Goal: Information Seeking & Learning: Learn about a topic

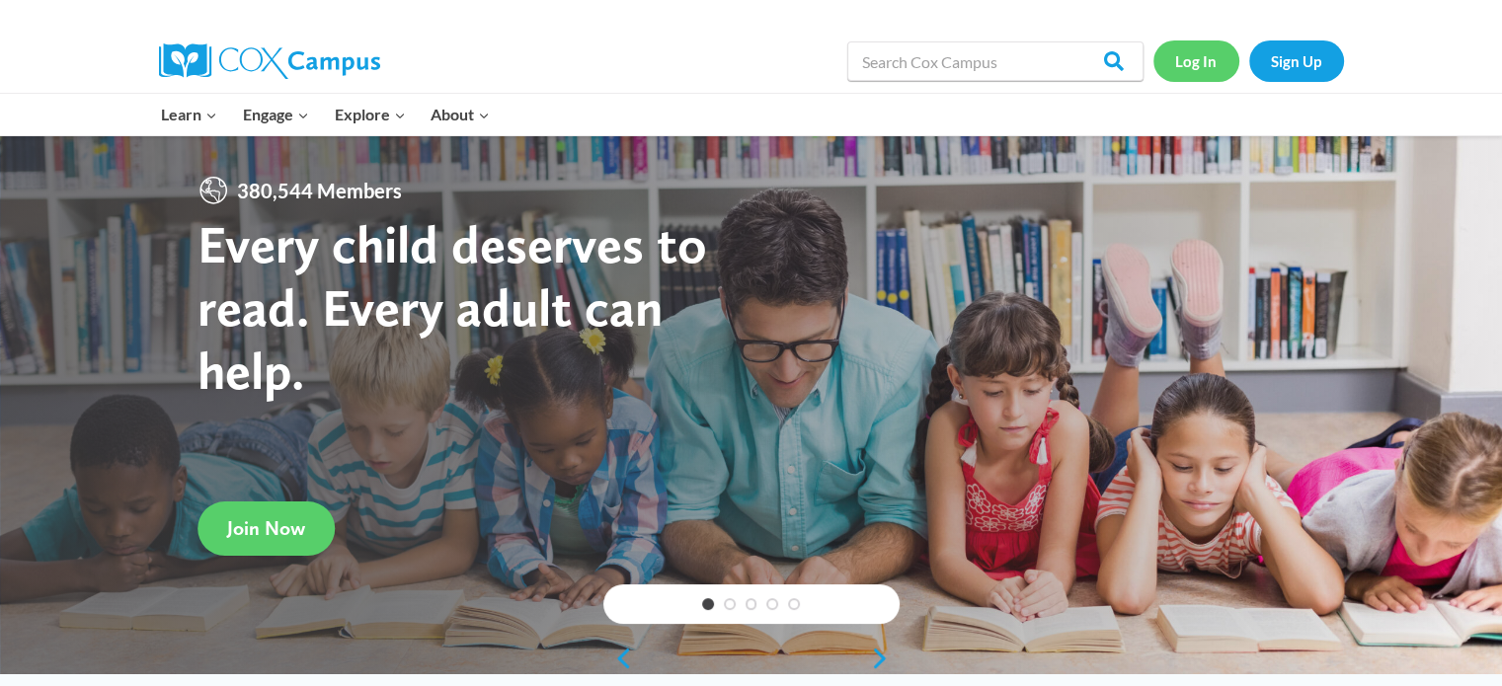
click at [1182, 62] on link "Log In" at bounding box center [1196, 60] width 86 height 40
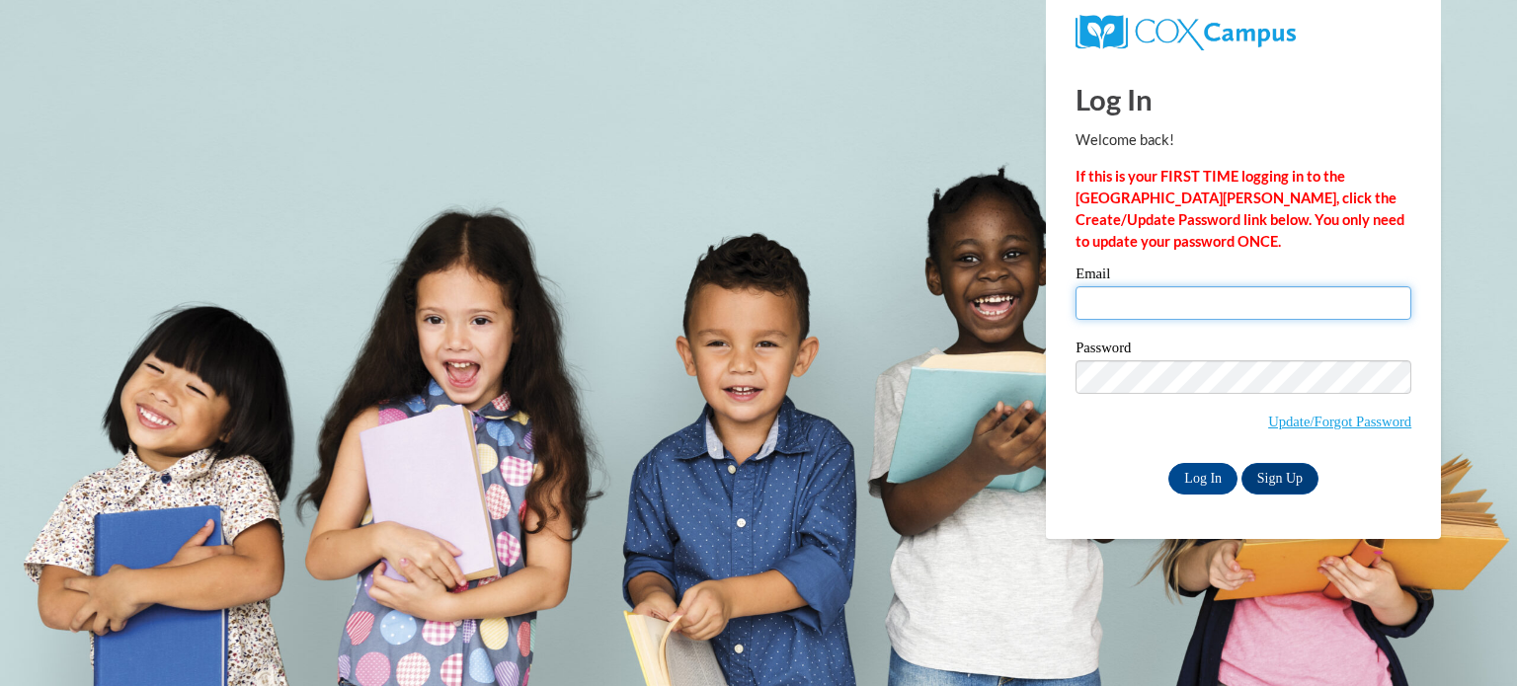
type input "steffers322@aol.com"
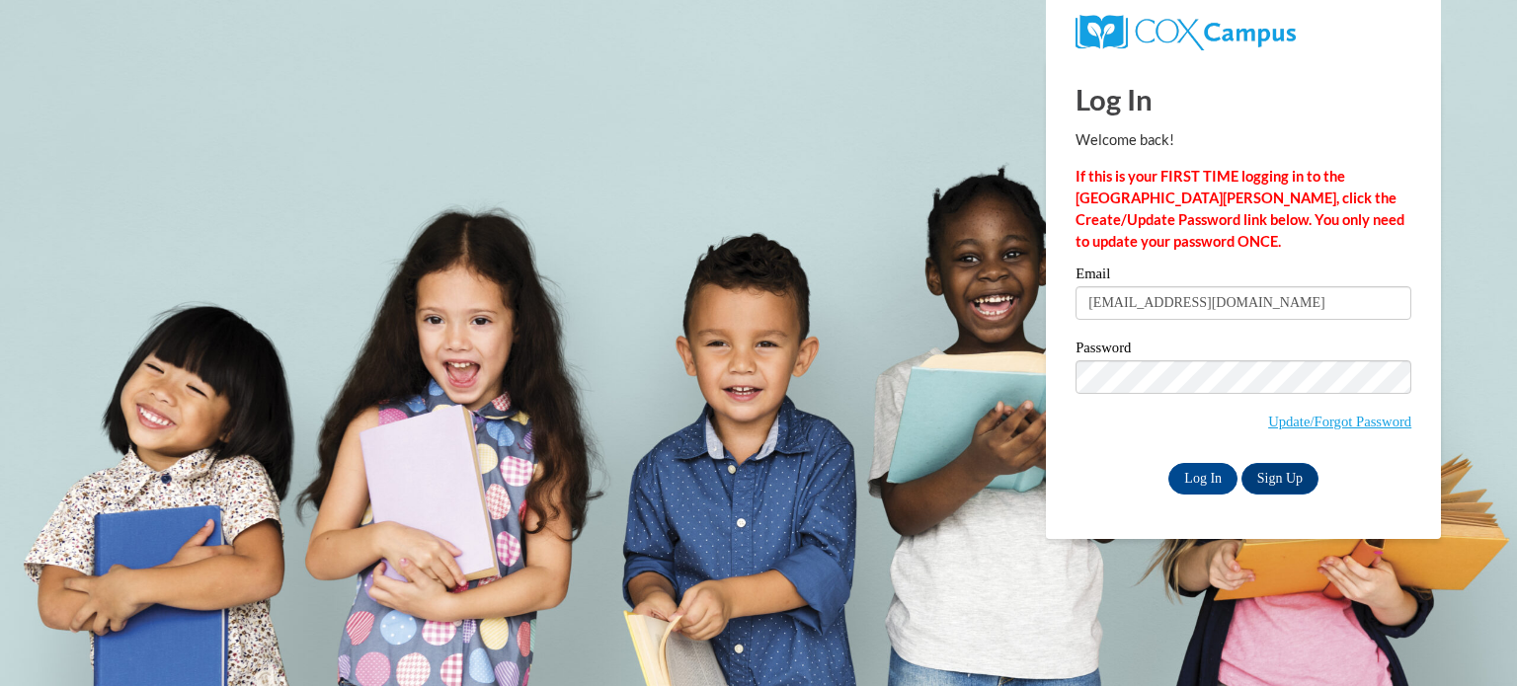
click at [1223, 310] on div "Email steffers322@aol.com Password Update/Forgot Password Log In Sign Up OR" at bounding box center [1243, 380] width 336 height 227
click at [1223, 310] on input "steffers322@aol.com" at bounding box center [1243, 303] width 336 height 34
click at [1193, 487] on input "Log In" at bounding box center [1202, 479] width 69 height 32
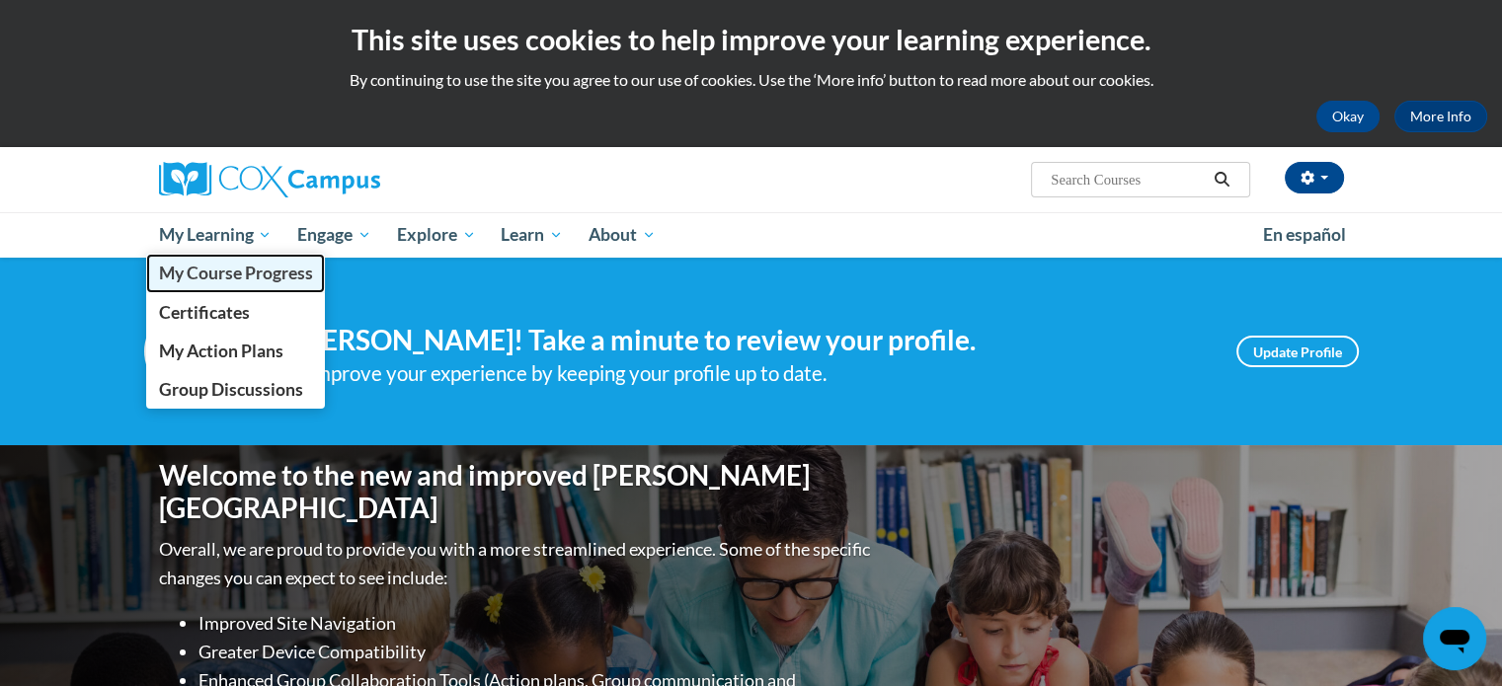
click at [247, 273] on span "My Course Progress" at bounding box center [235, 273] width 154 height 21
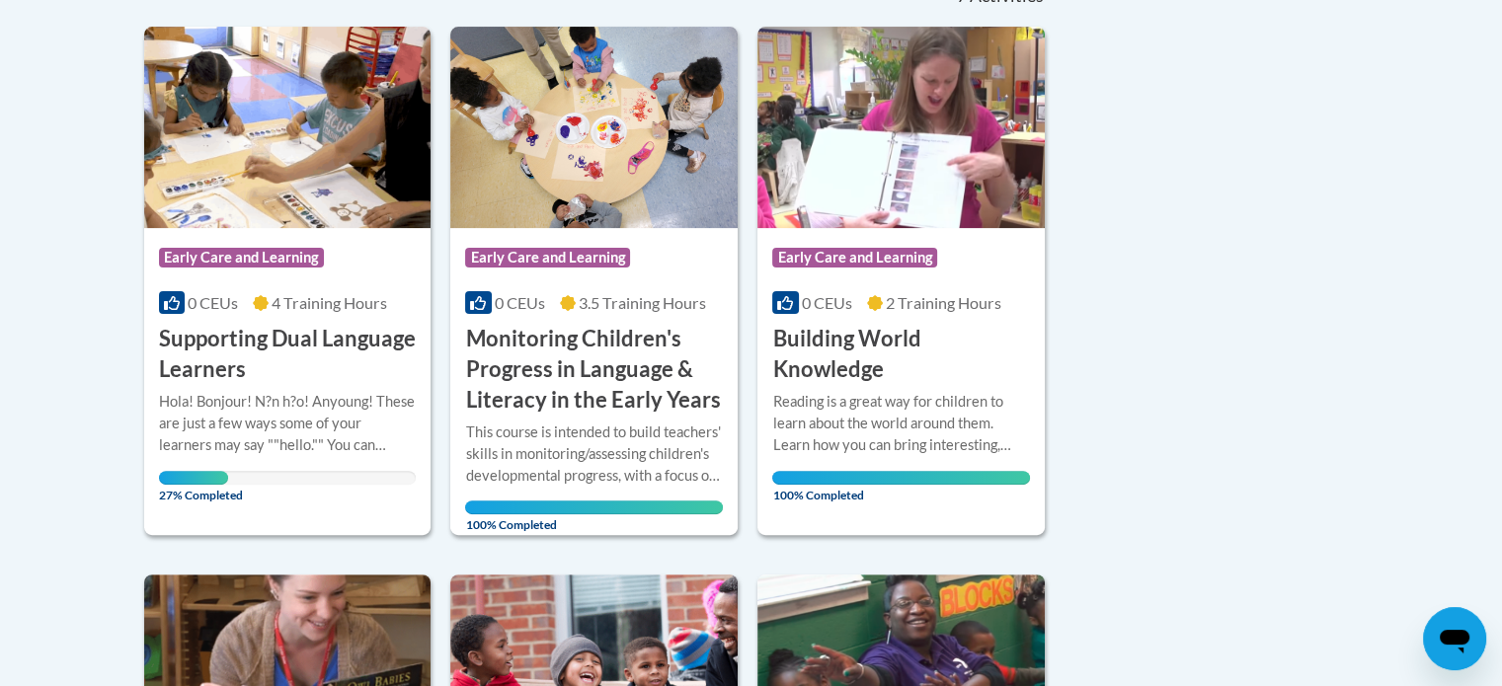
scroll to position [508, 0]
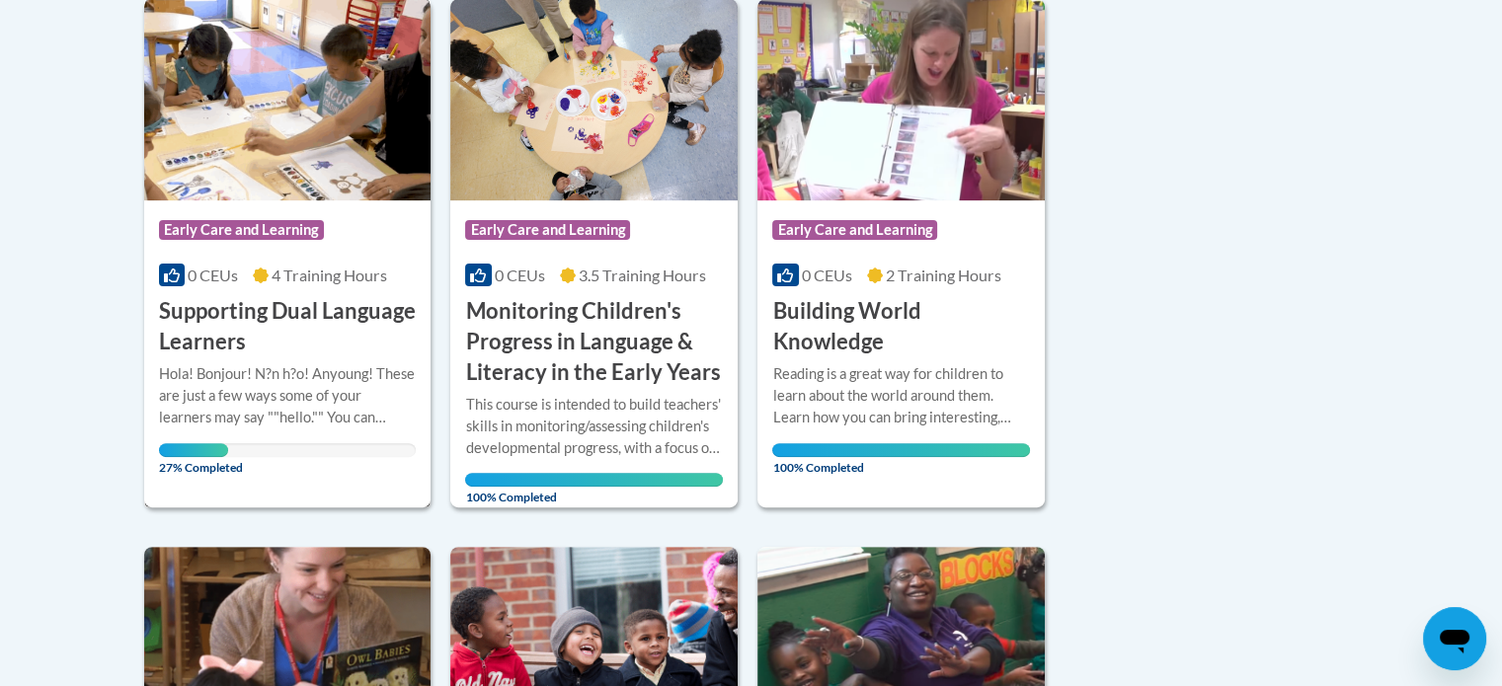
click at [160, 386] on div "Hola! Bonjour! N?n h?o! Anyoung! These are just a few ways some of your learner…" at bounding box center [288, 395] width 258 height 65
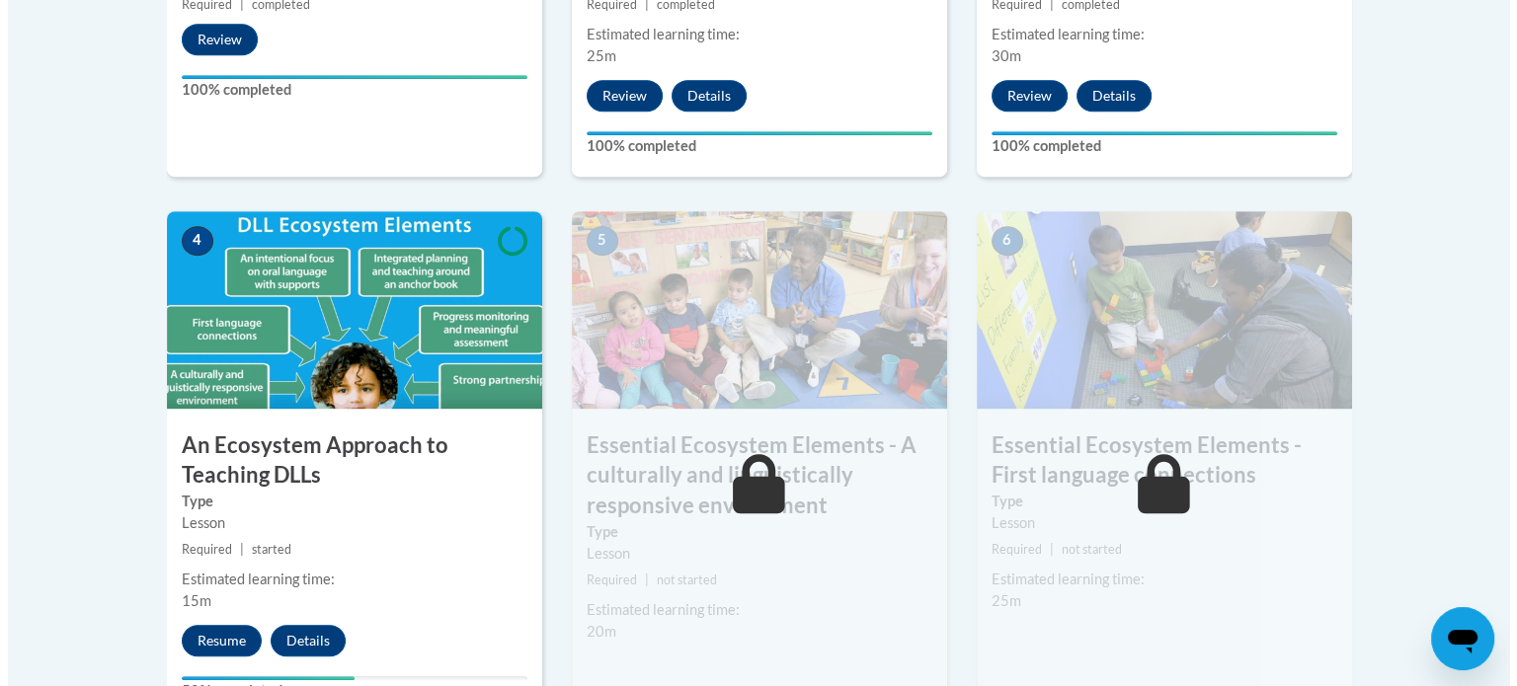
scroll to position [1209, 0]
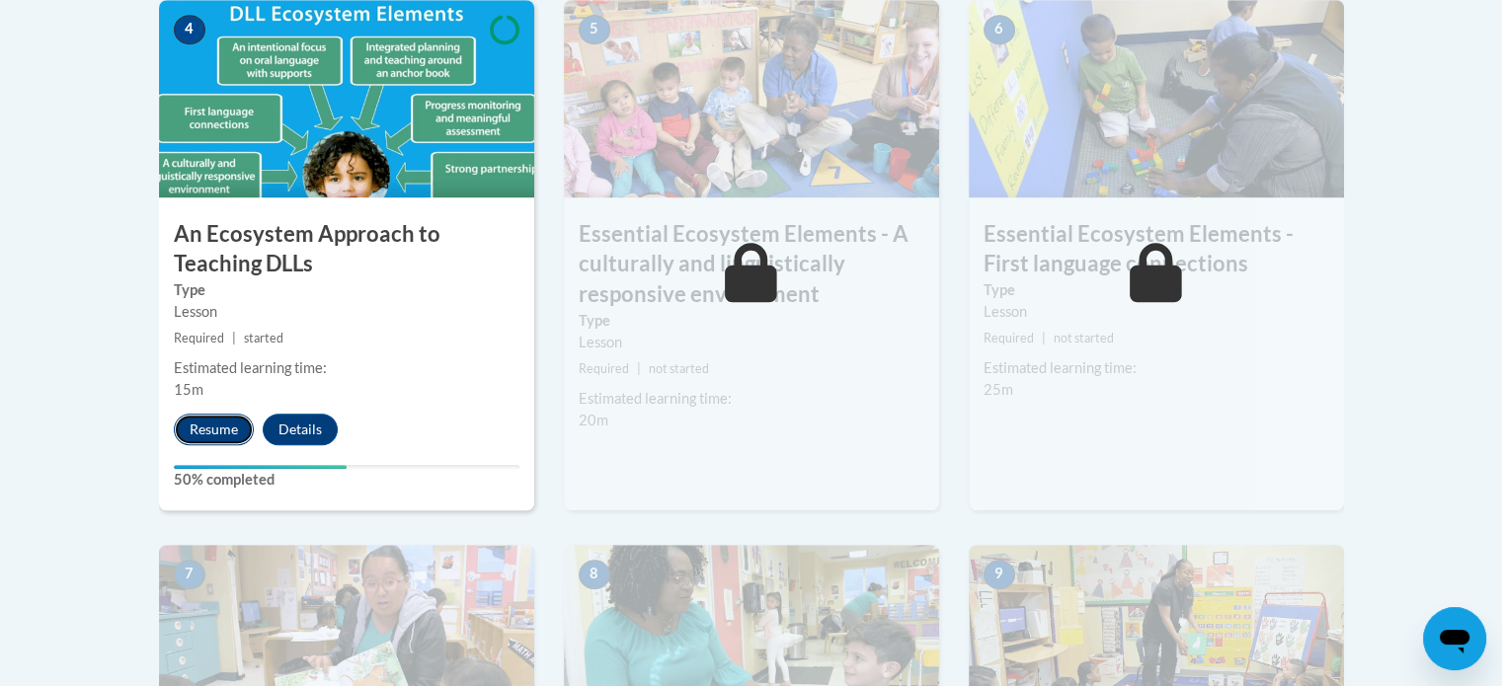
click at [209, 432] on button "Resume" at bounding box center [214, 430] width 80 height 32
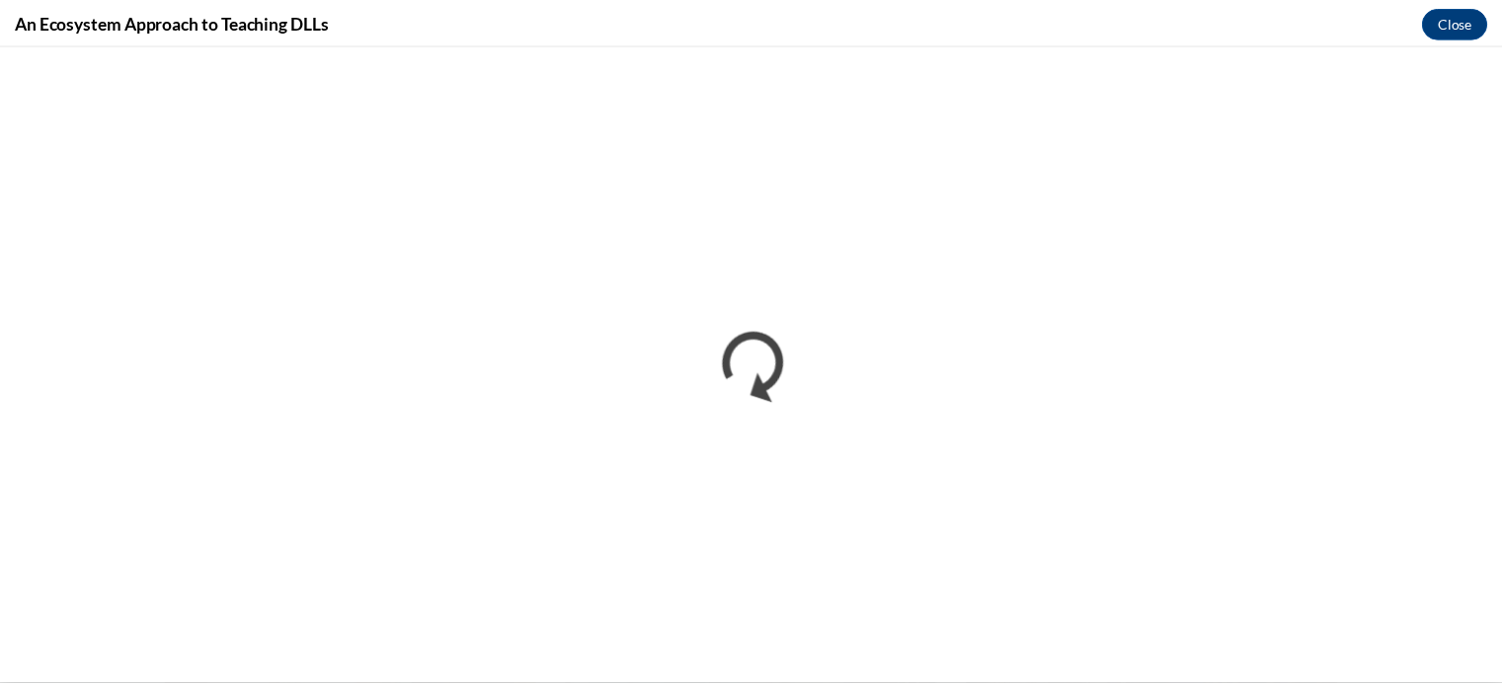
scroll to position [0, 0]
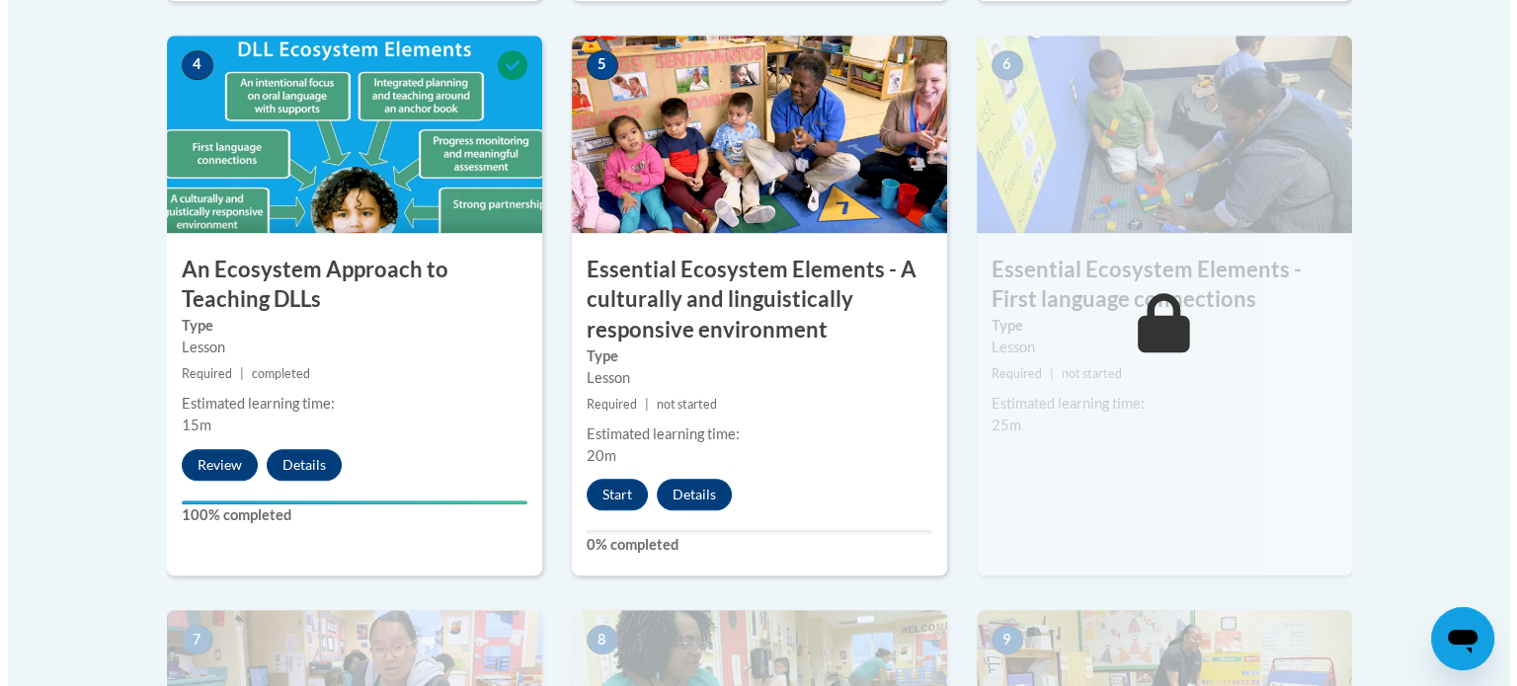
scroll to position [1197, 0]
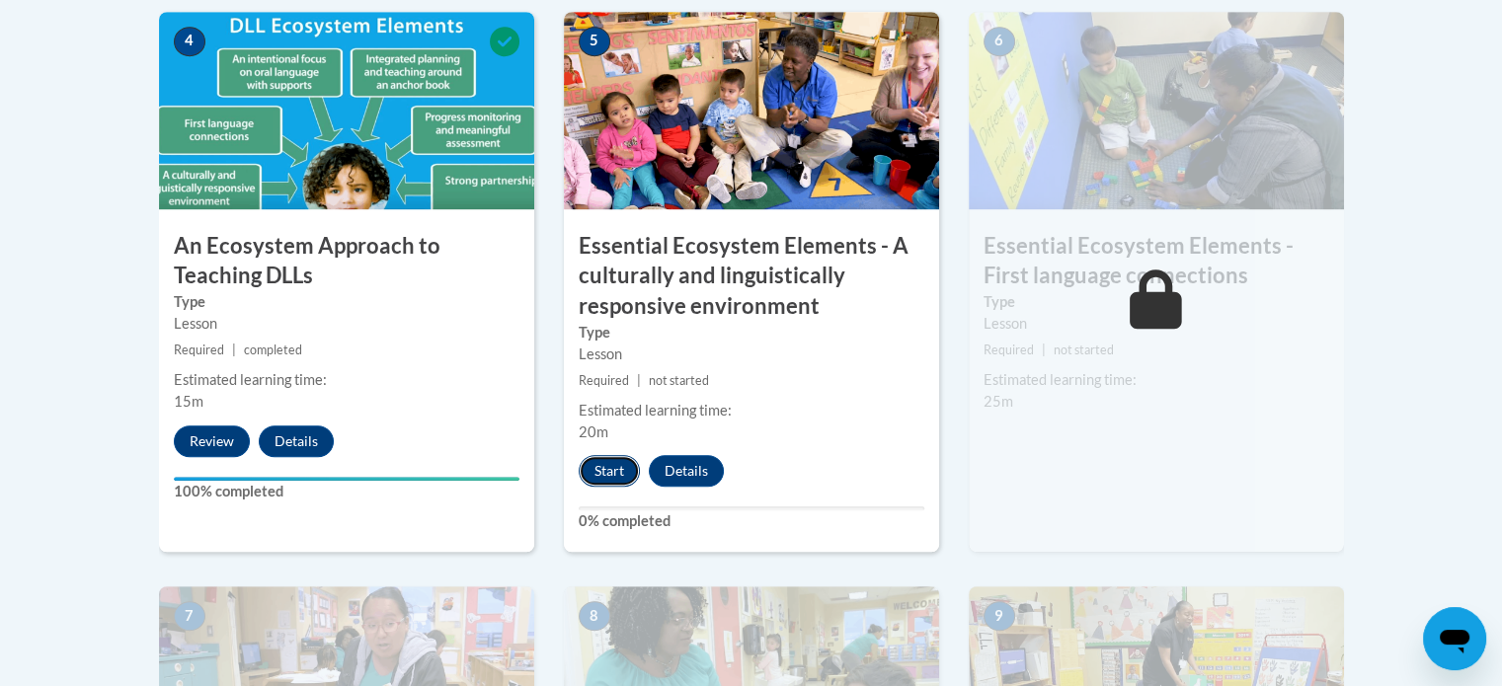
click at [602, 465] on button "Start" at bounding box center [609, 471] width 61 height 32
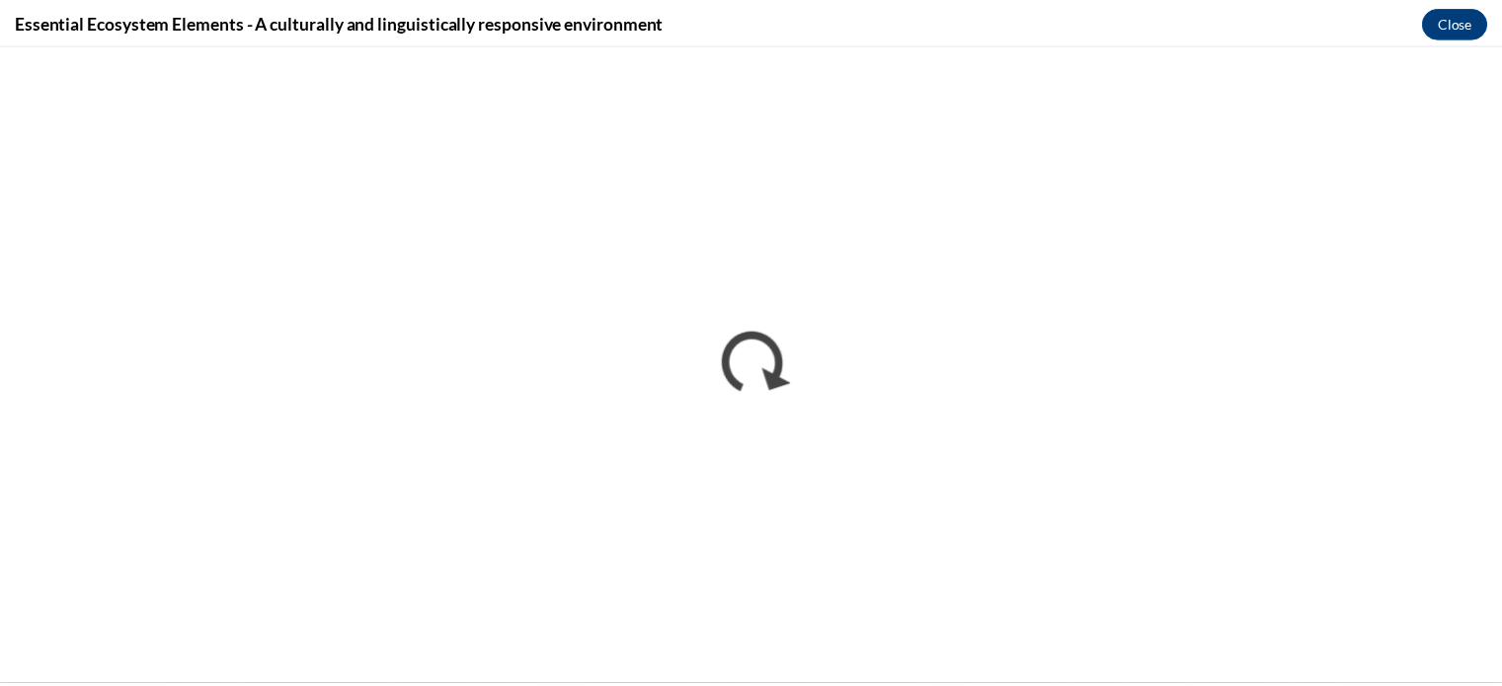
scroll to position [0, 0]
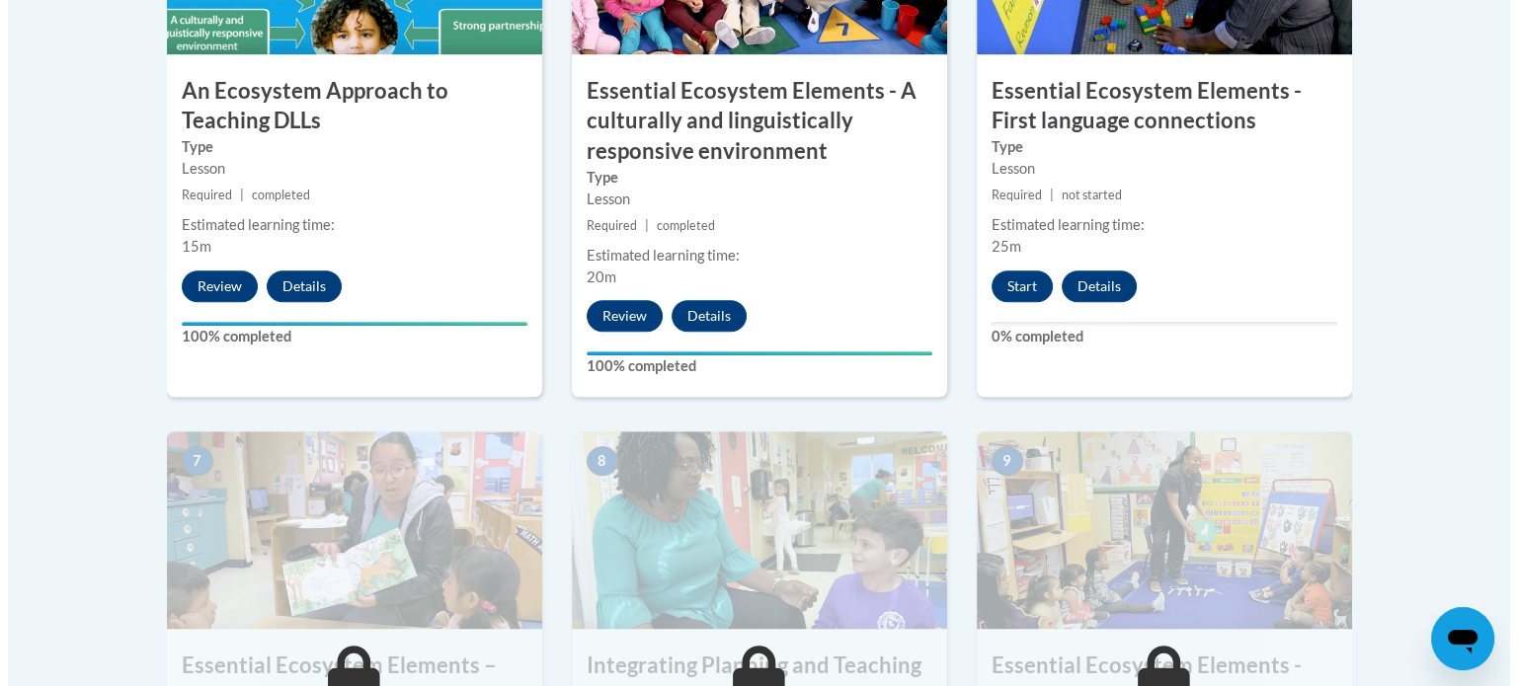
scroll to position [1418, 0]
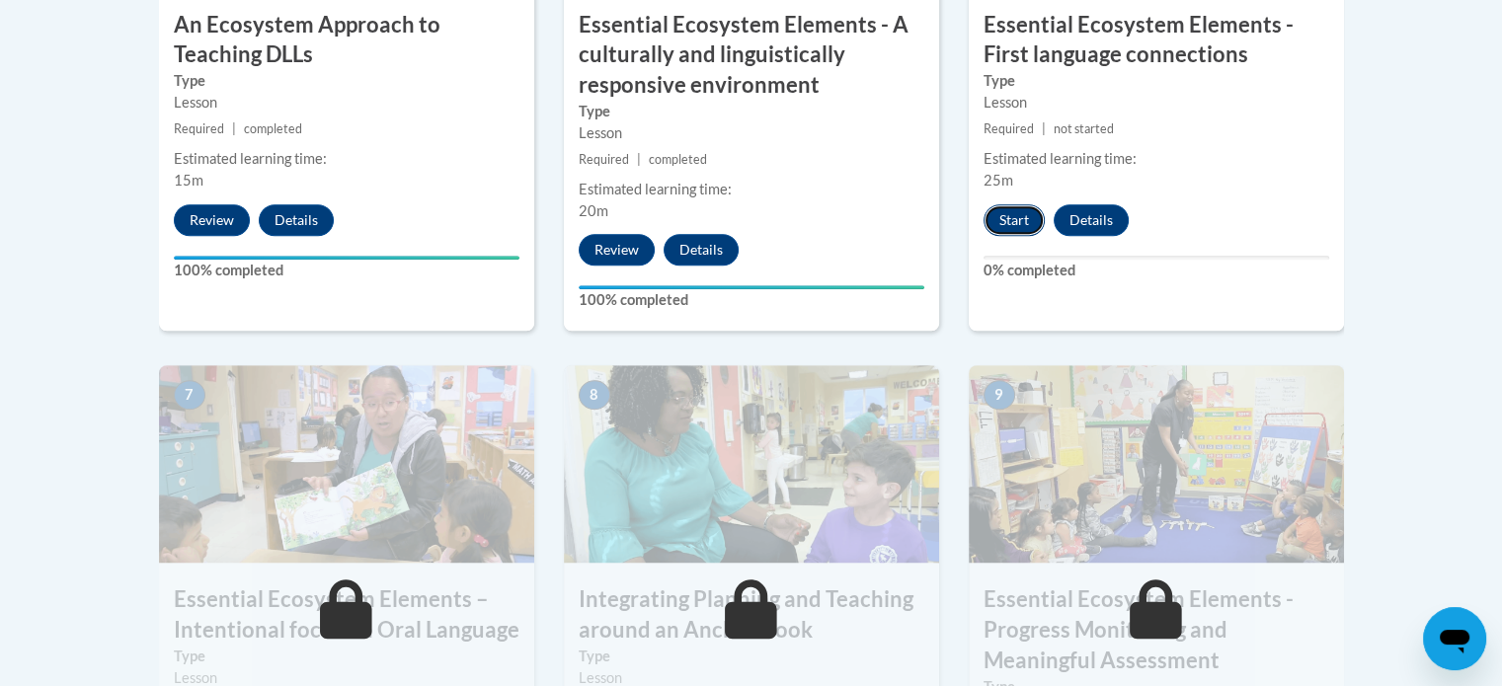
click at [1013, 220] on button "Start" at bounding box center [1013, 220] width 61 height 32
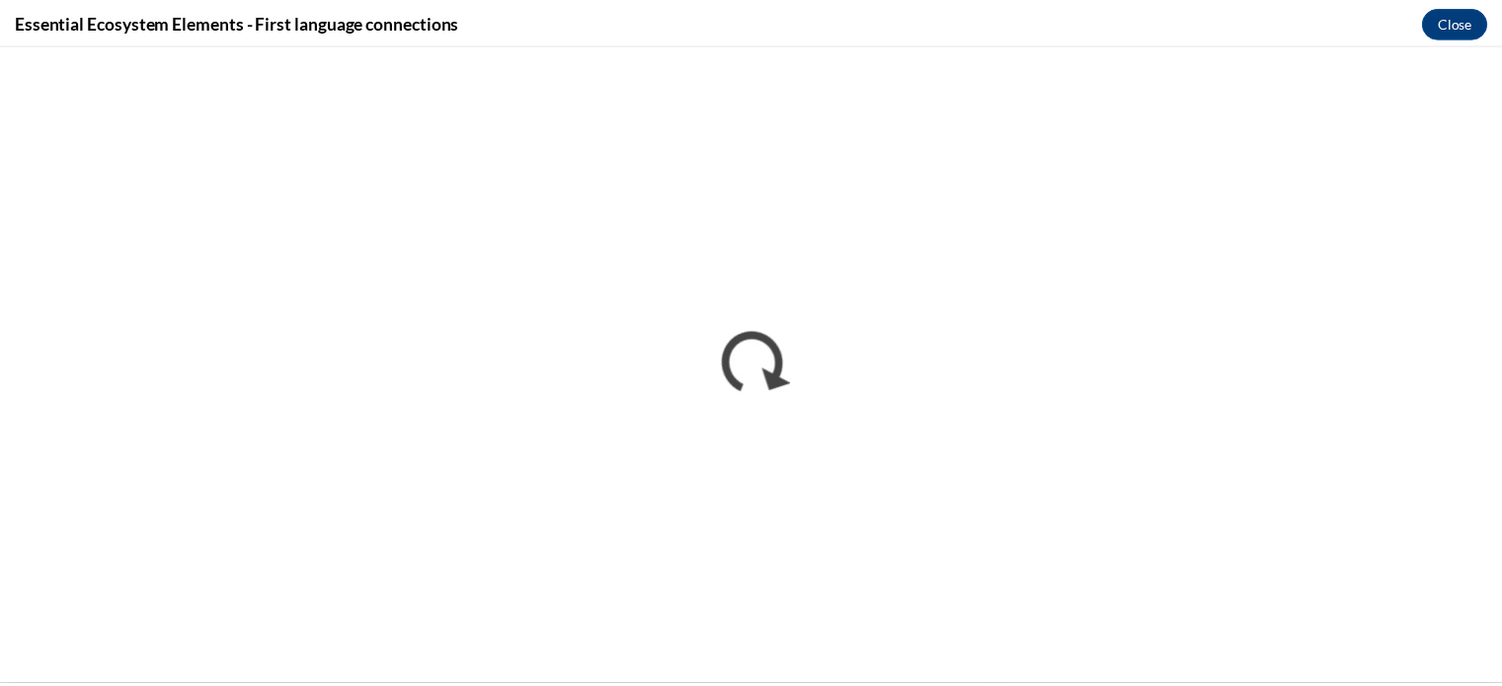
scroll to position [0, 0]
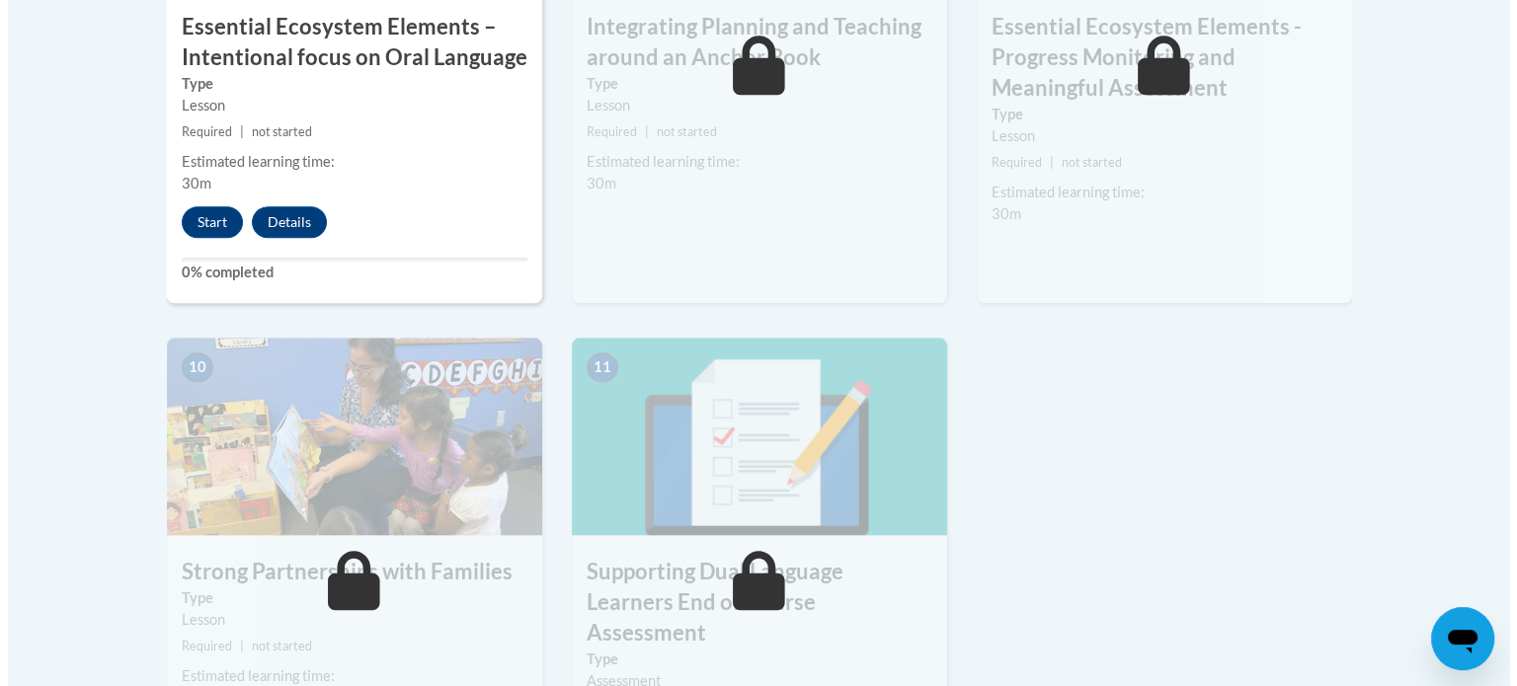
scroll to position [1955, 0]
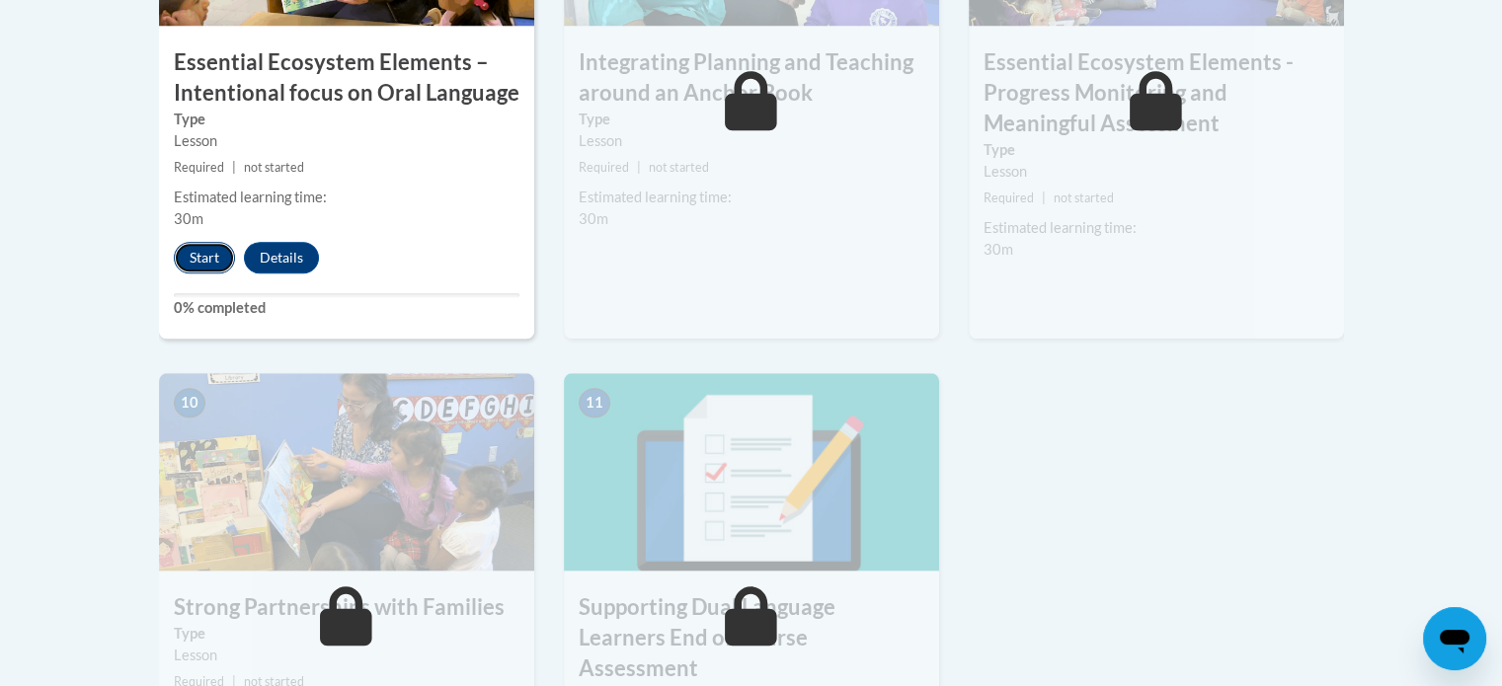
click at [197, 248] on button "Start" at bounding box center [204, 258] width 61 height 32
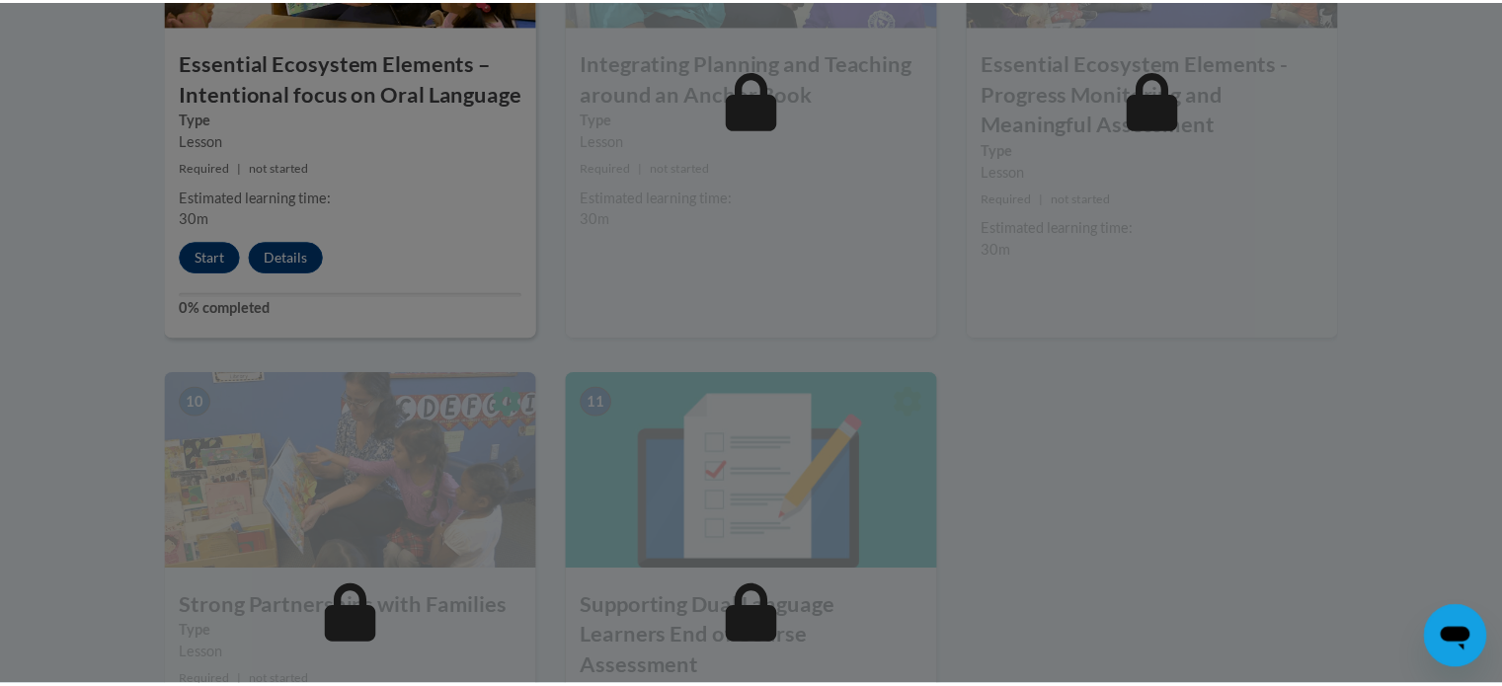
scroll to position [1516, 0]
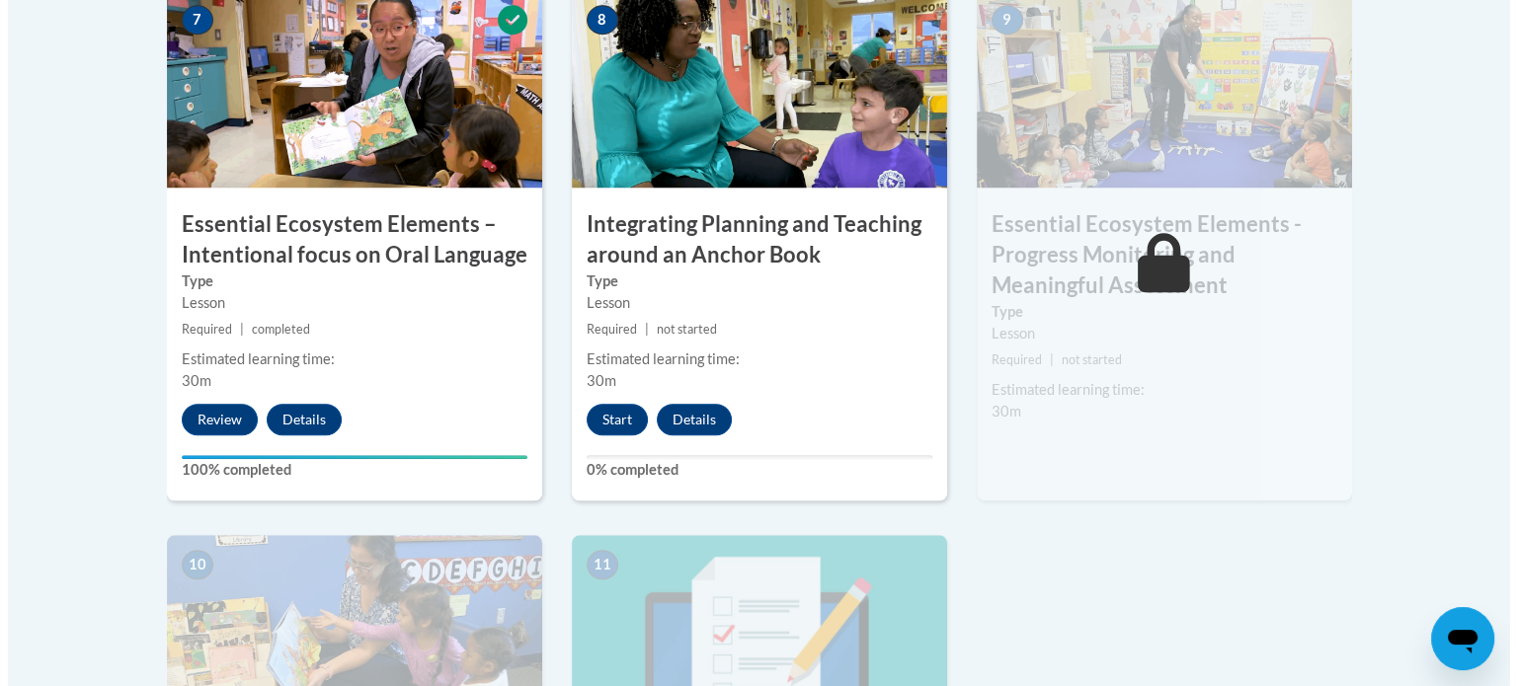
scroll to position [1844, 0]
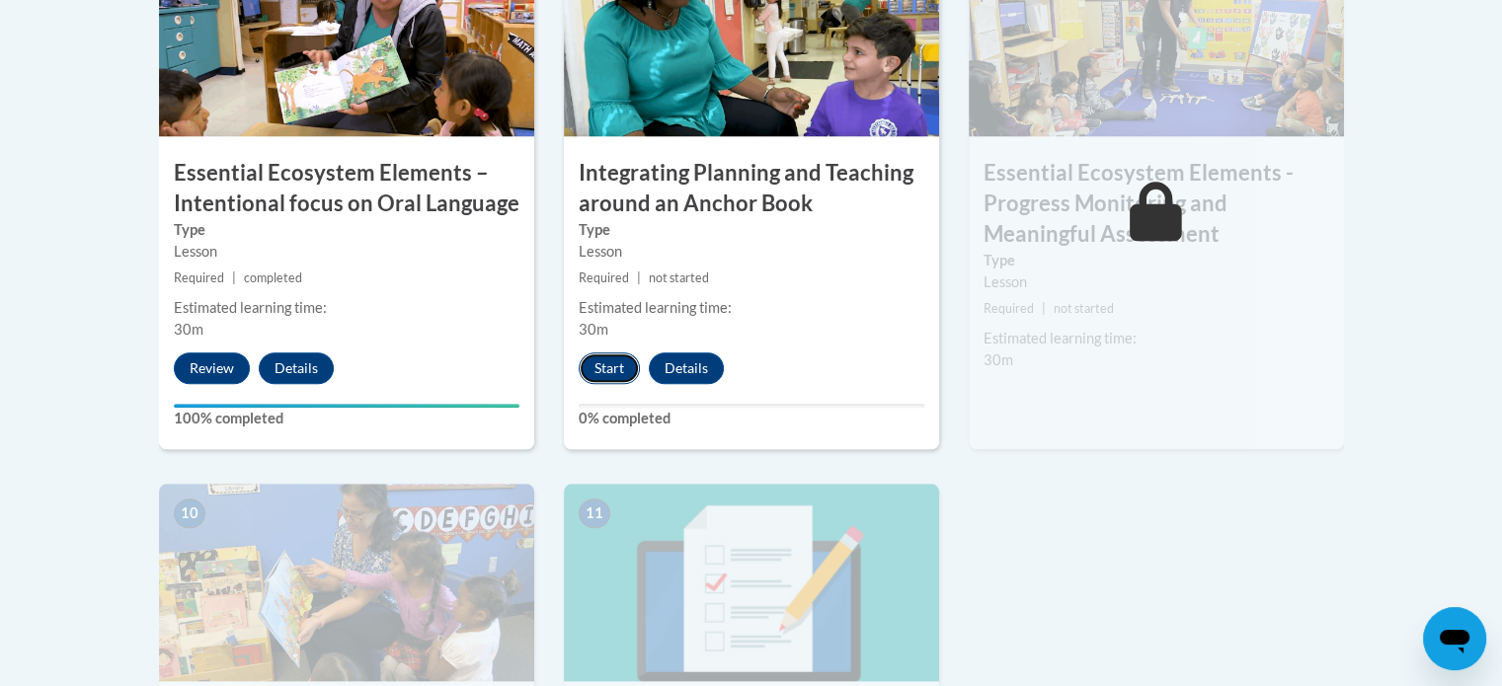
click at [597, 354] on button "Start" at bounding box center [609, 369] width 61 height 32
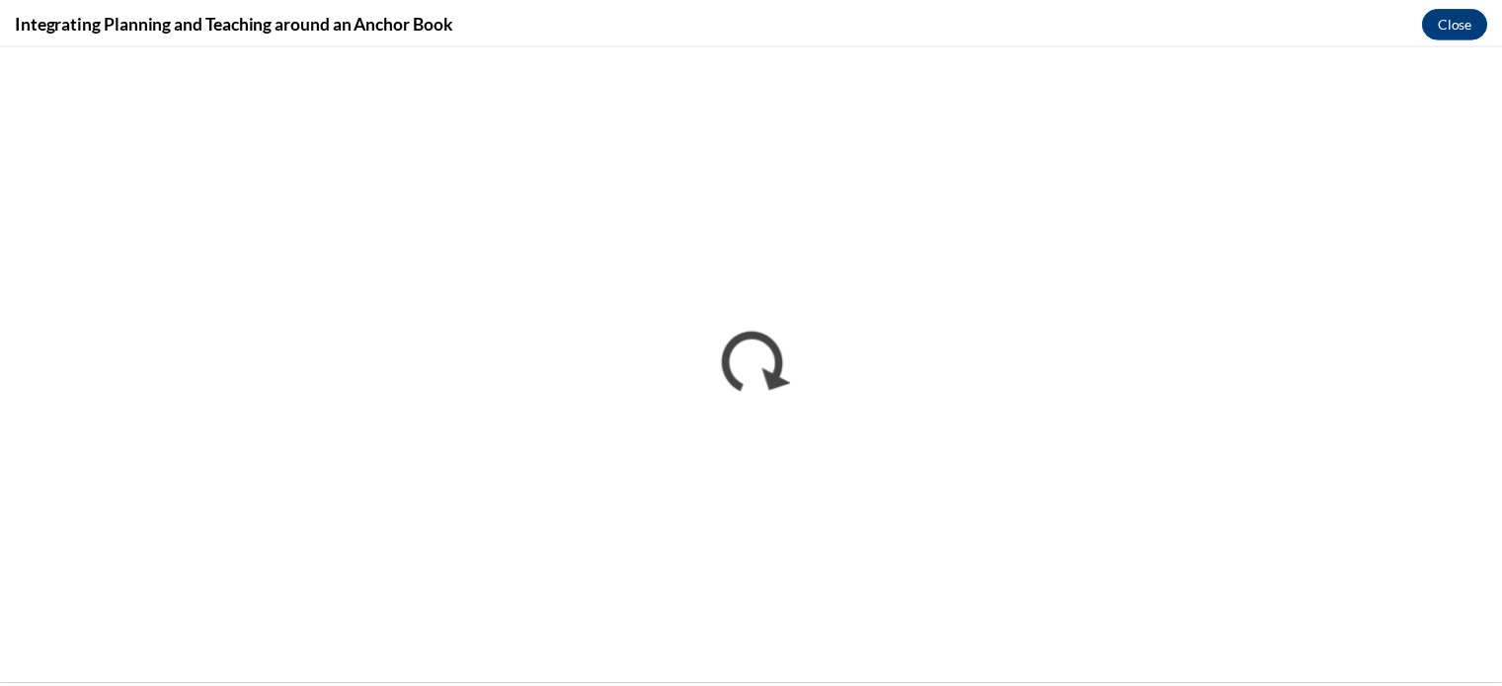
scroll to position [0, 0]
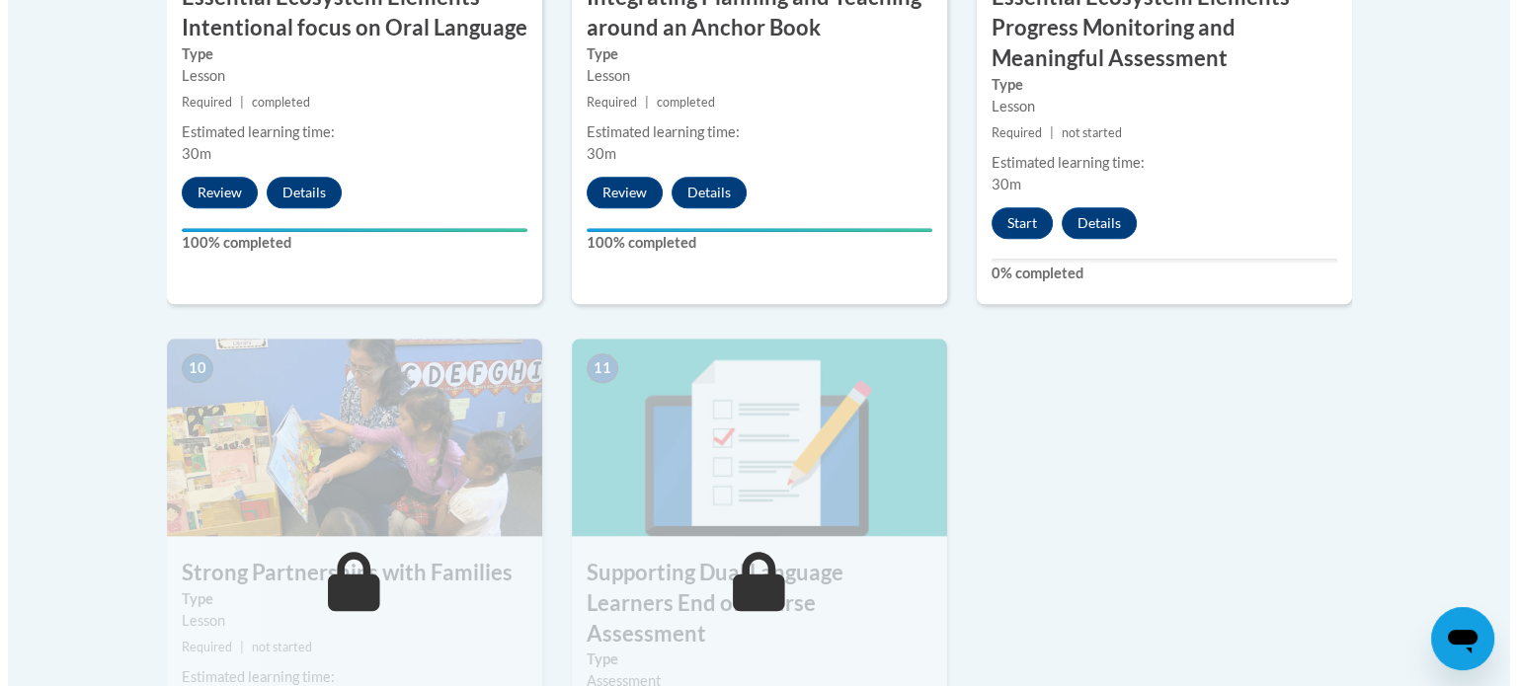
scroll to position [2008, 0]
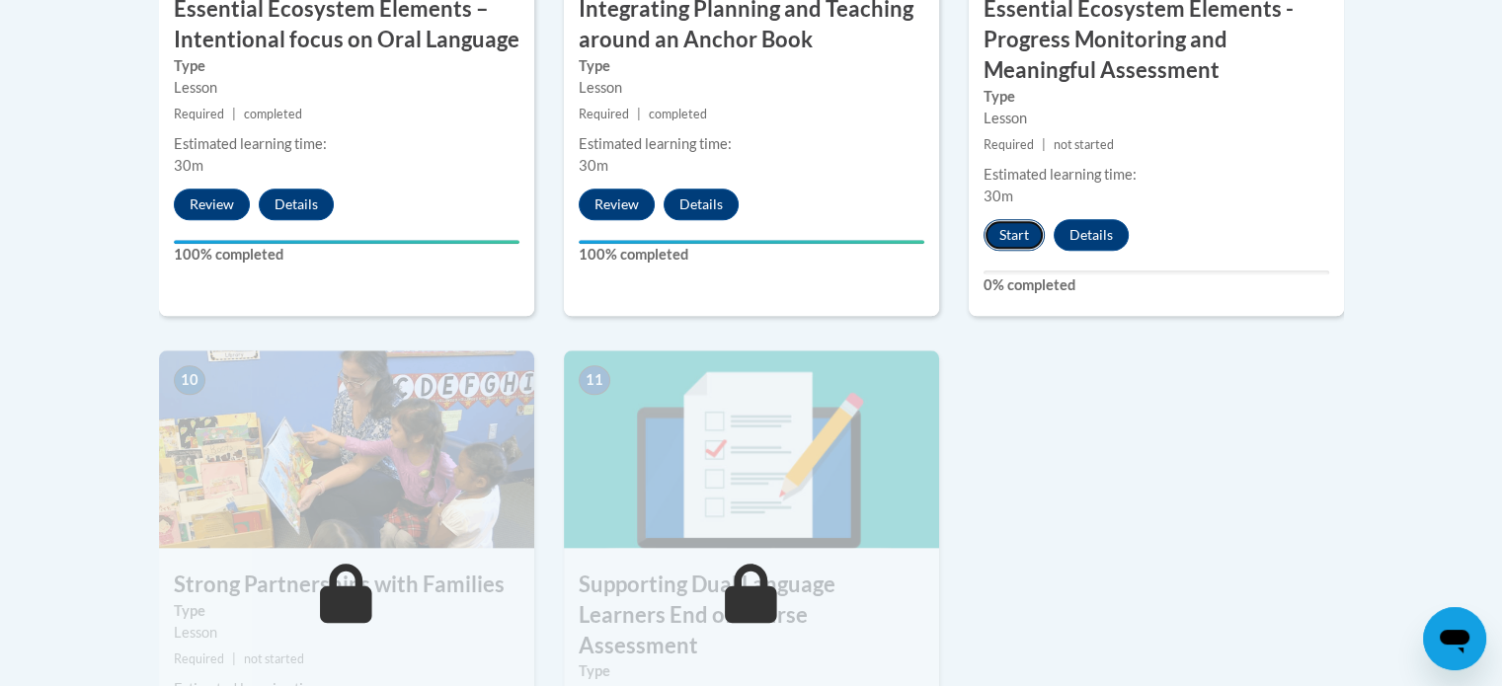
click at [1021, 237] on button "Start" at bounding box center [1013, 235] width 61 height 32
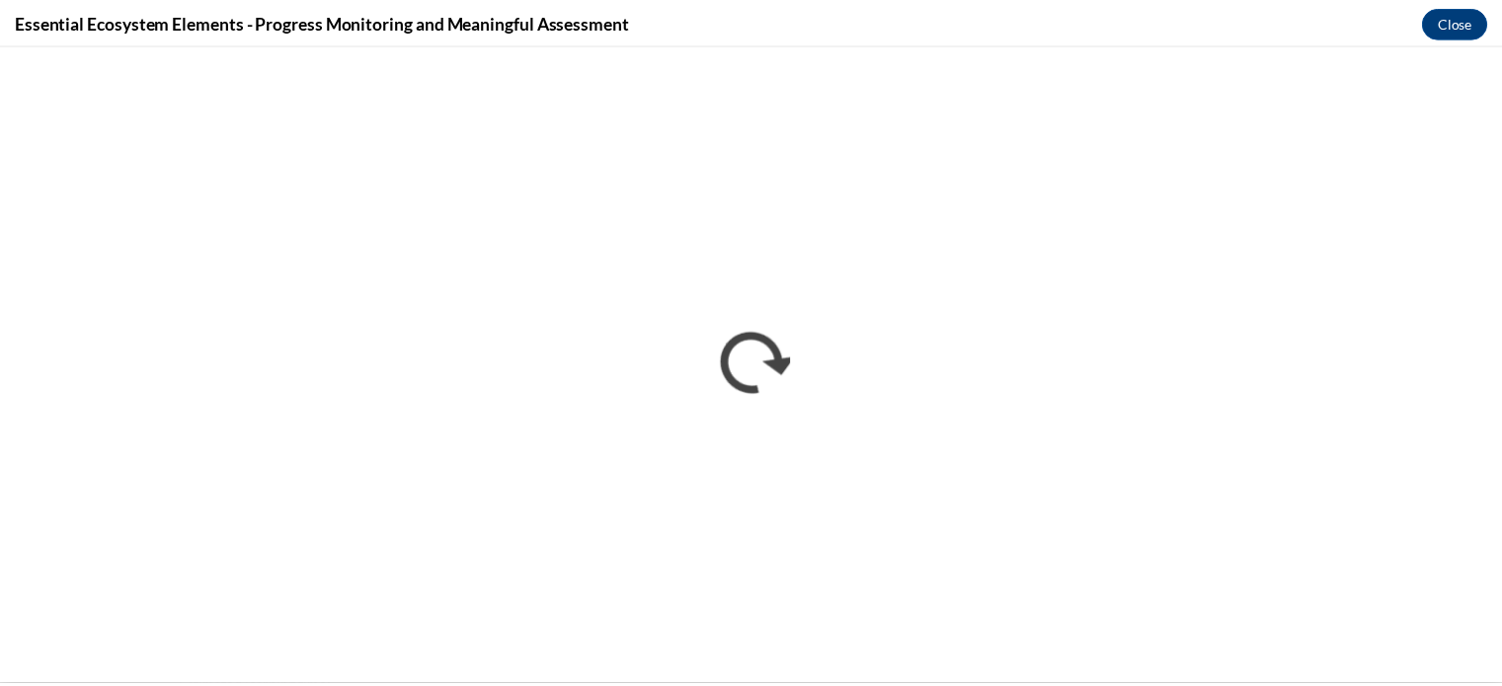
scroll to position [0, 0]
